Goal: Navigation & Orientation: Find specific page/section

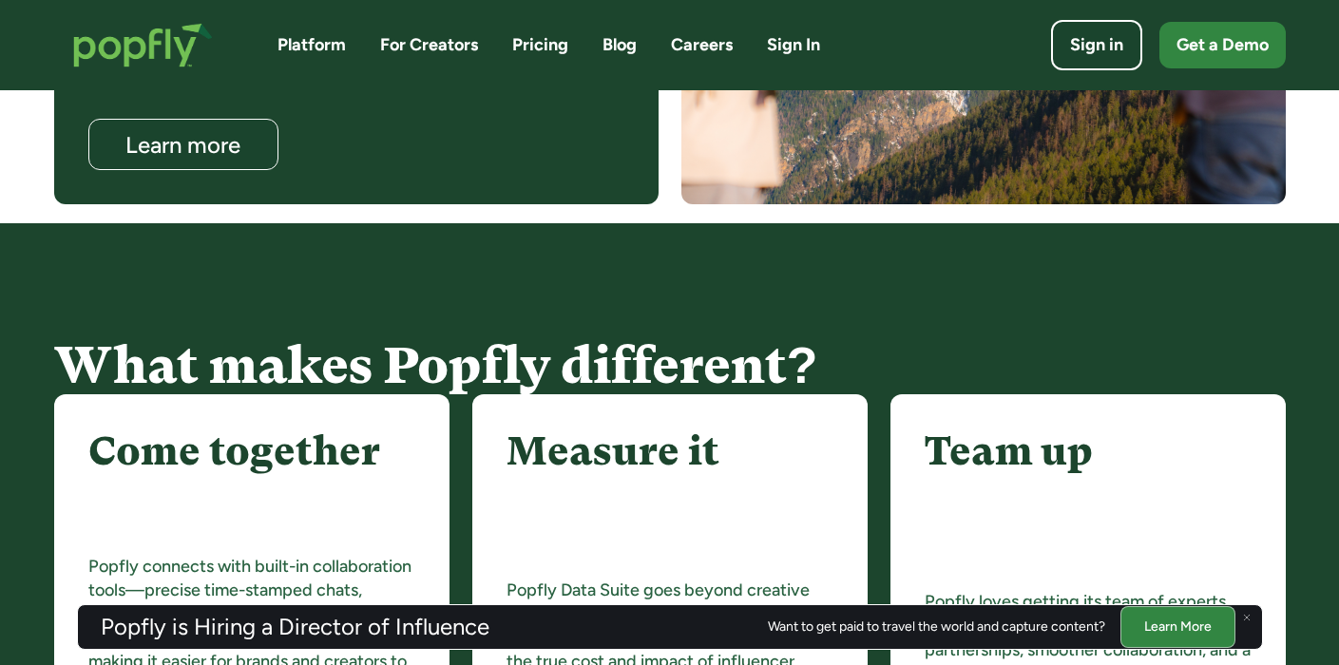
scroll to position [2016, 0]
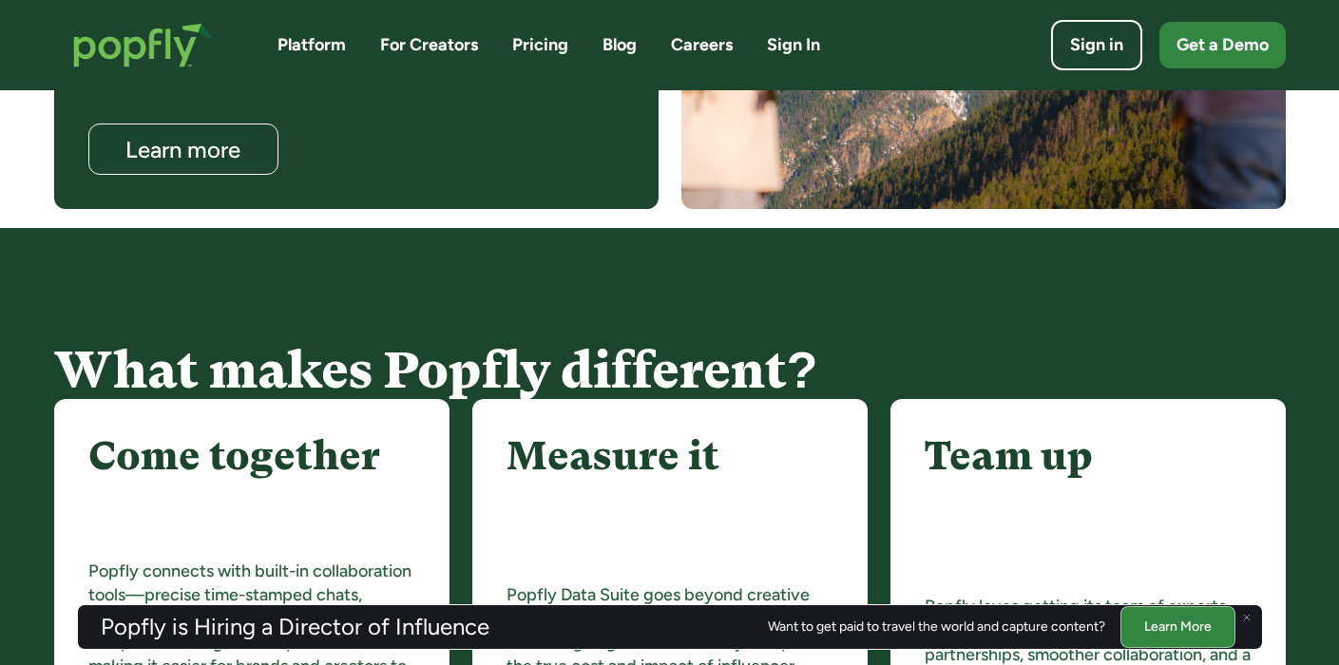
click at [696, 37] on link "Careers" at bounding box center [702, 45] width 62 height 24
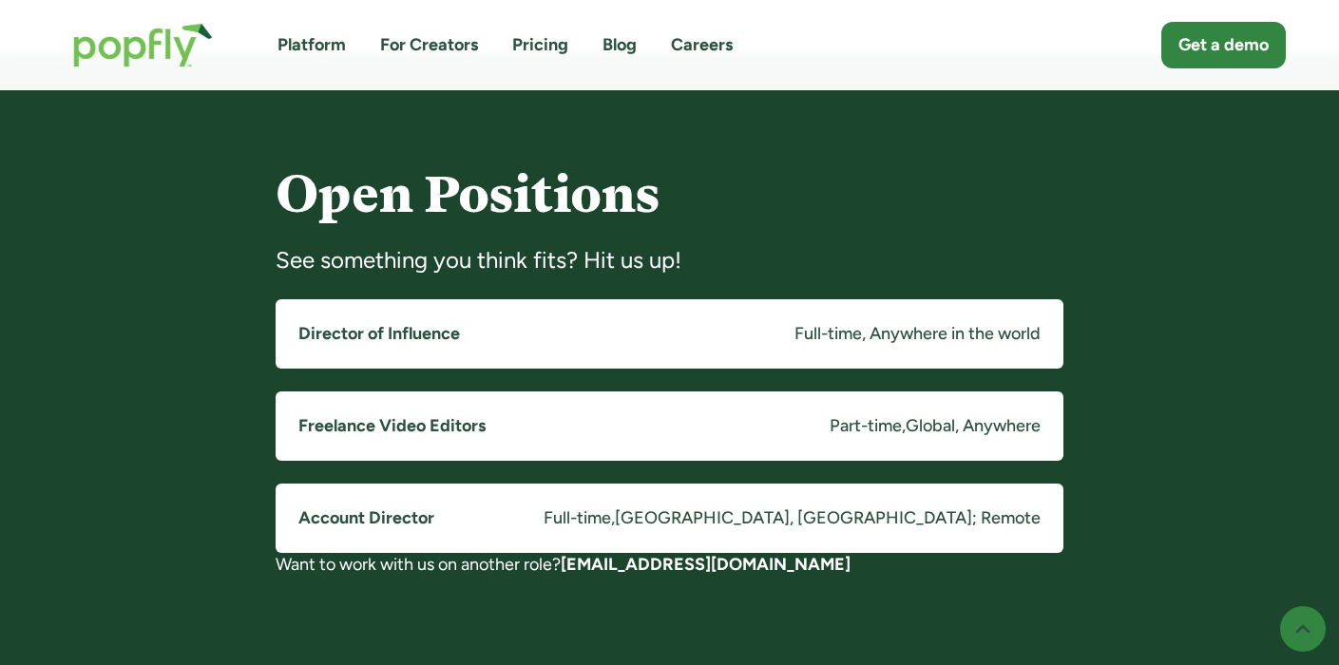
scroll to position [1404, 0]
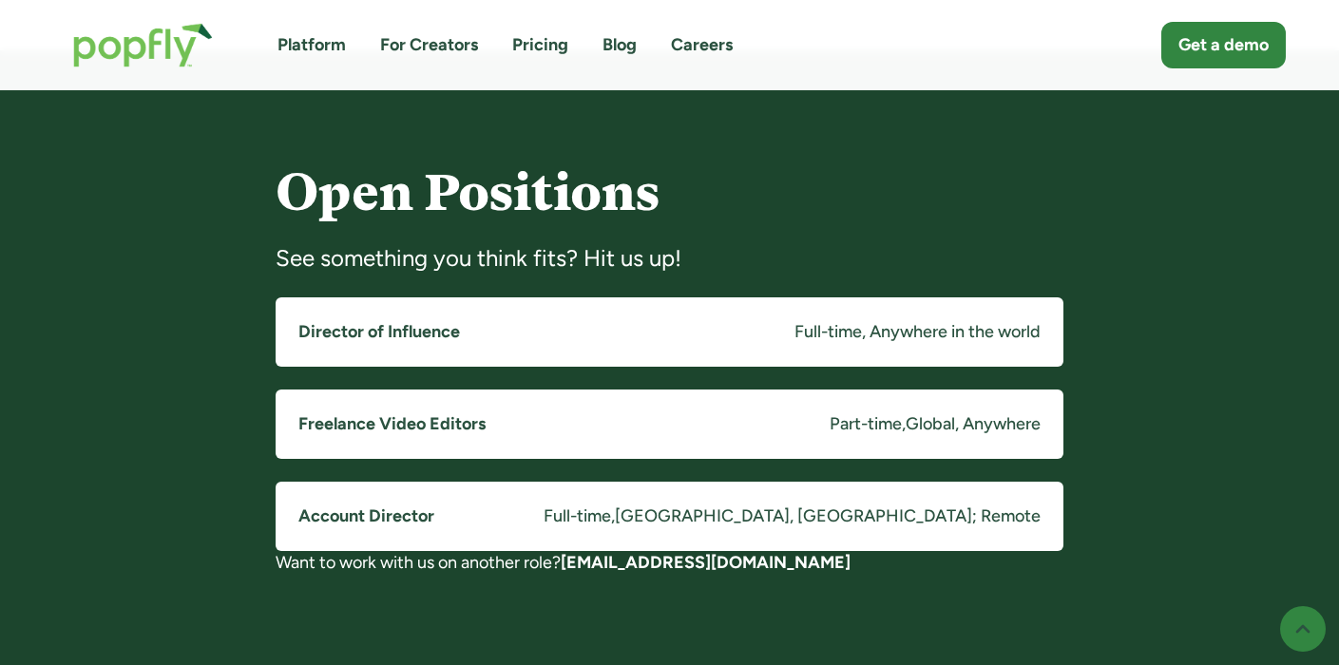
click at [815, 341] on div "Full-time, Anywhere in the world" at bounding box center [917, 332] width 246 height 24
click at [419, 46] on link "For Creators" at bounding box center [429, 45] width 98 height 24
